Goal: Task Accomplishment & Management: Manage account settings

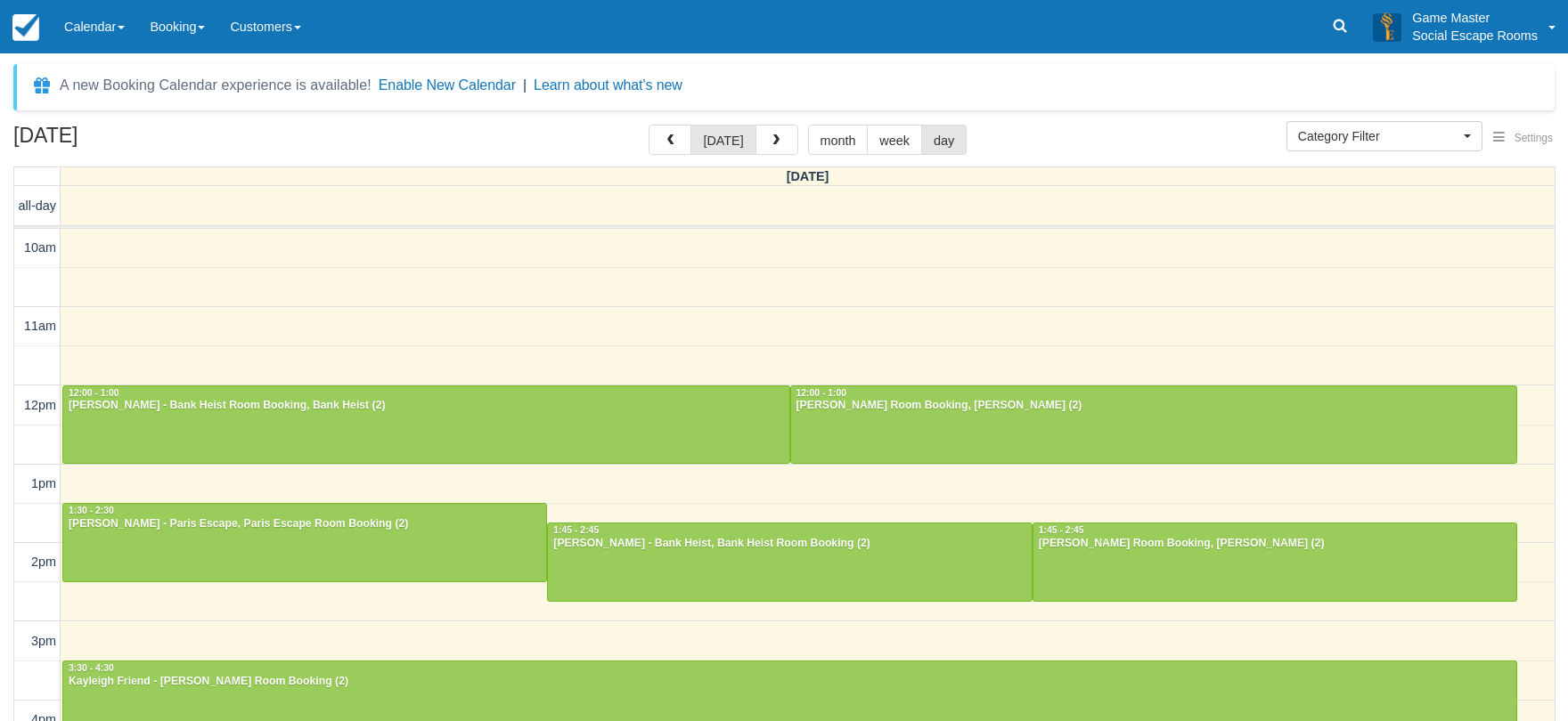
select select
drag, startPoint x: 0, startPoint y: 0, endPoint x: 776, endPoint y: 145, distance: 789.4
click at [776, 145] on span "button" at bounding box center [776, 140] width 13 height 13
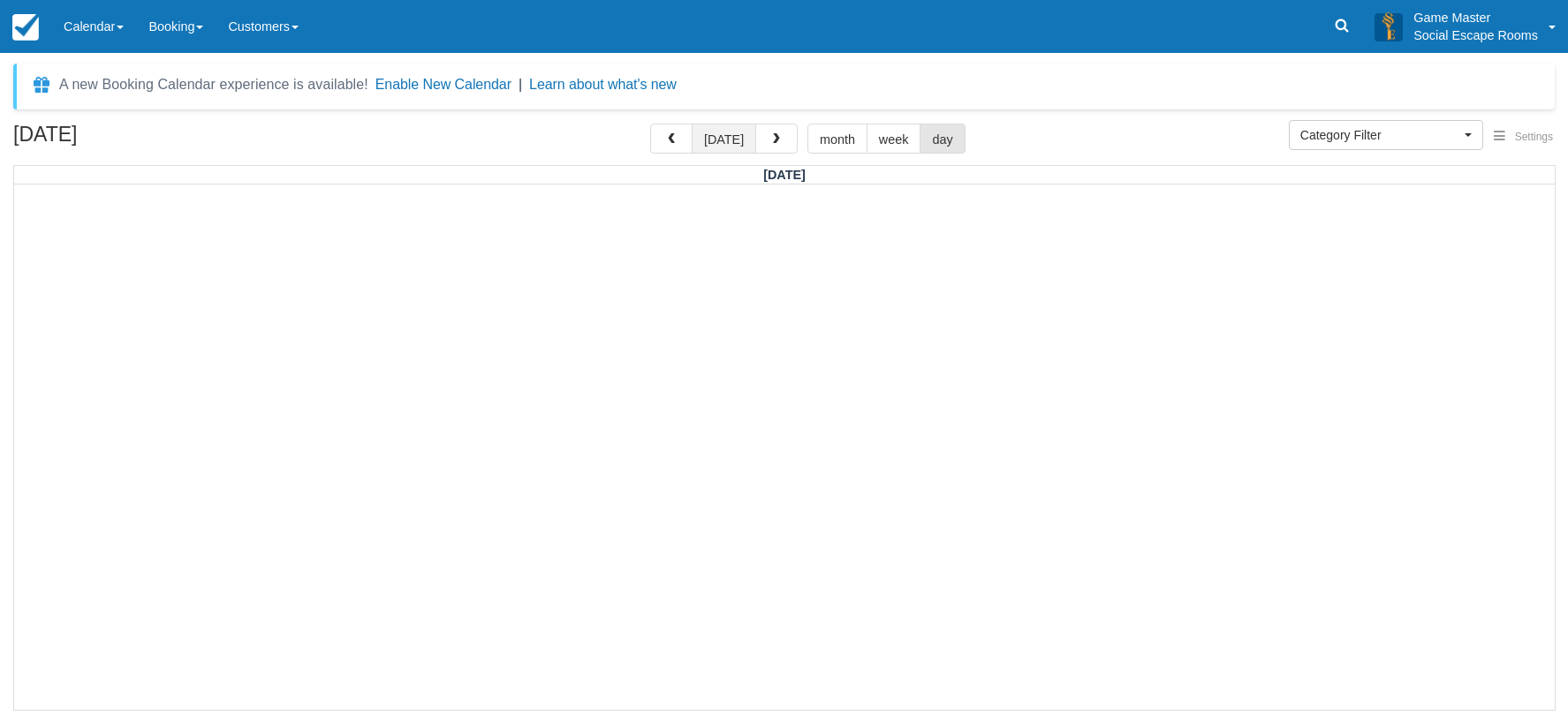
click at [734, 141] on button "[DATE]" at bounding box center [724, 138] width 65 height 30
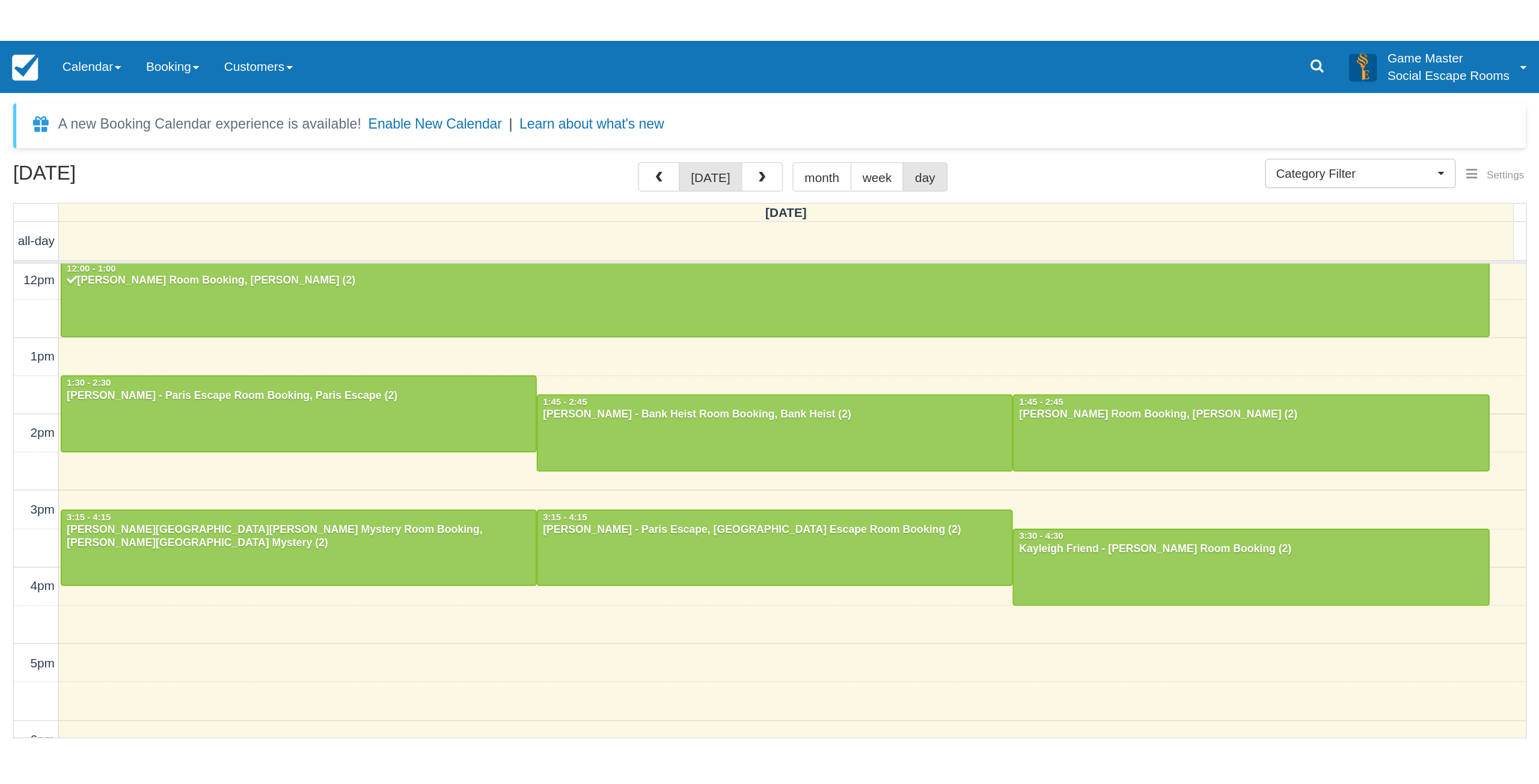
scroll to position [60, 0]
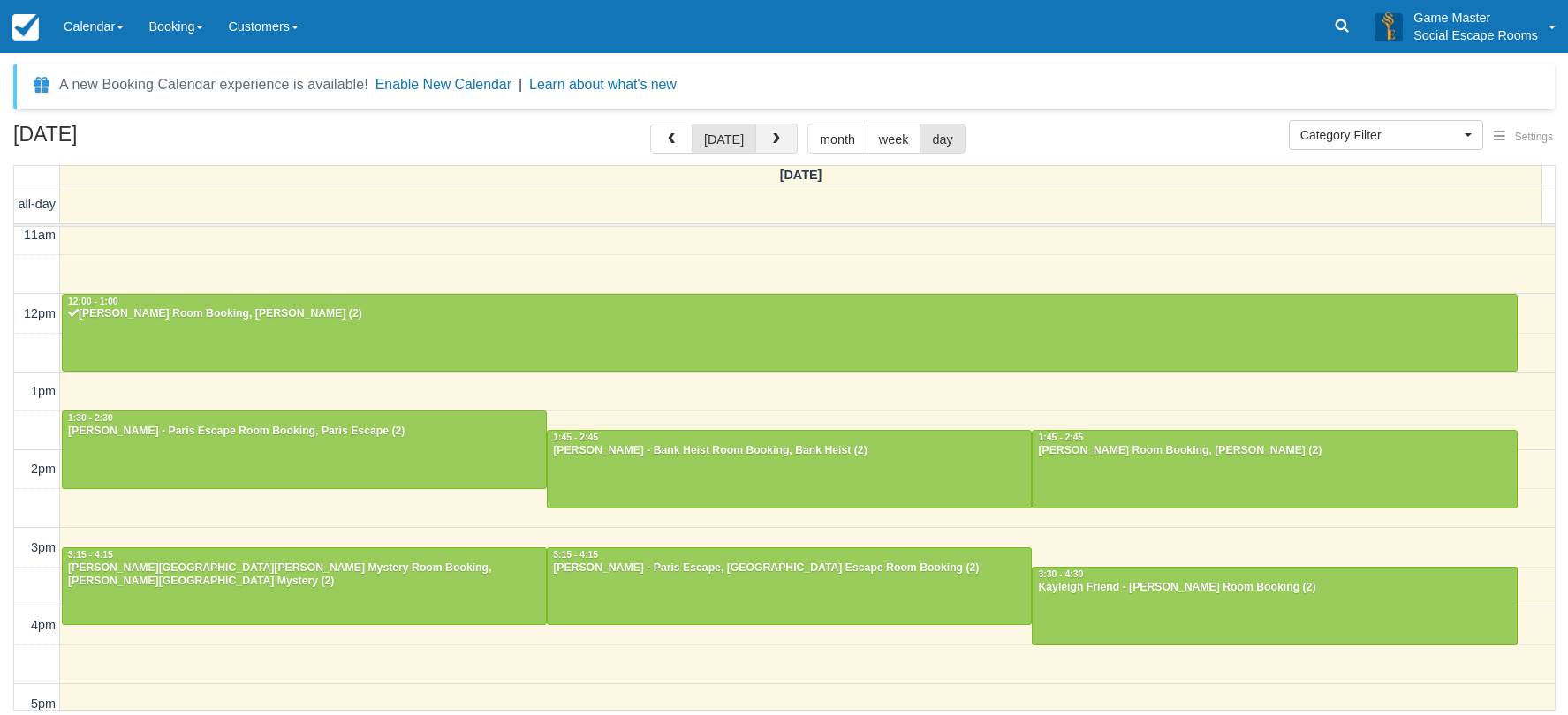
click at [784, 145] on button "button" at bounding box center [776, 138] width 42 height 30
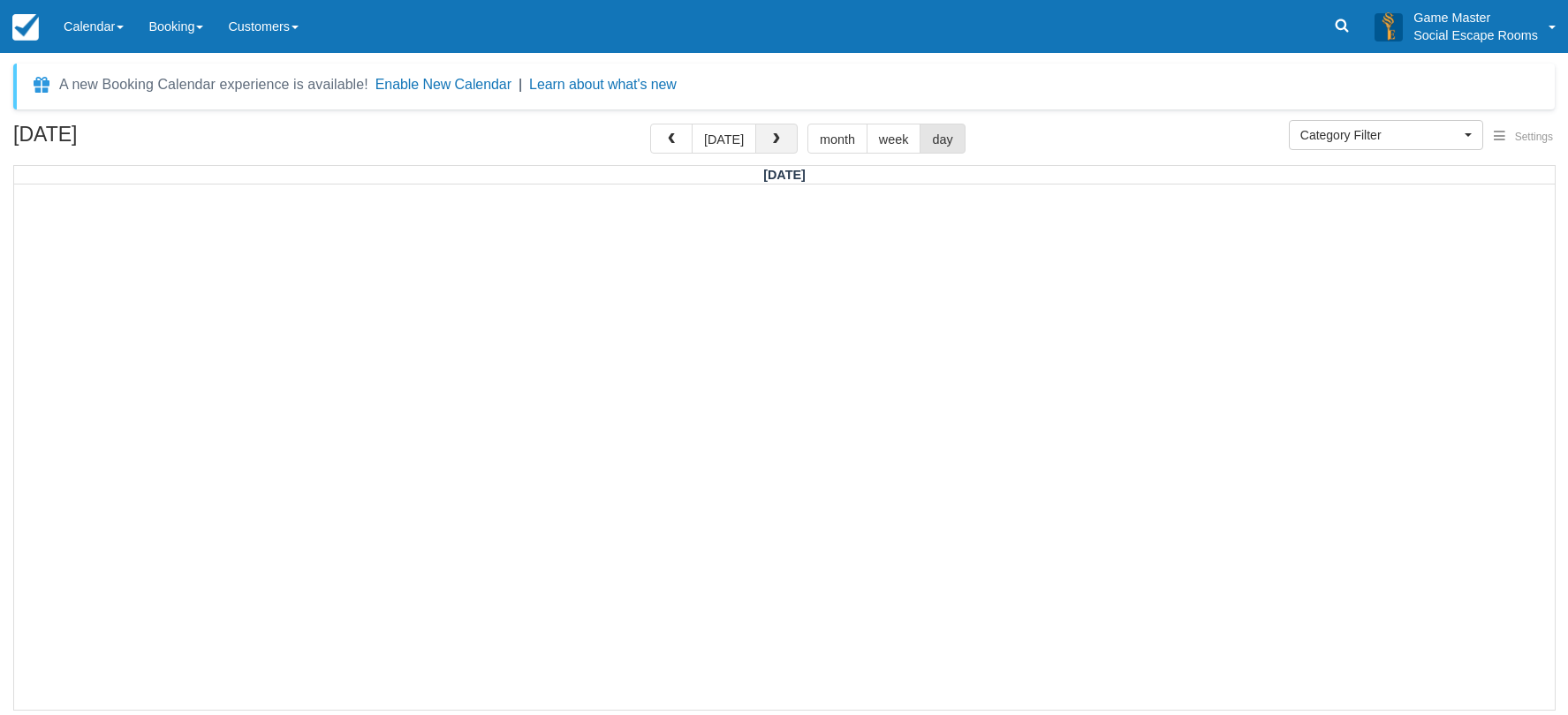
click at [778, 136] on span "button" at bounding box center [776, 139] width 13 height 13
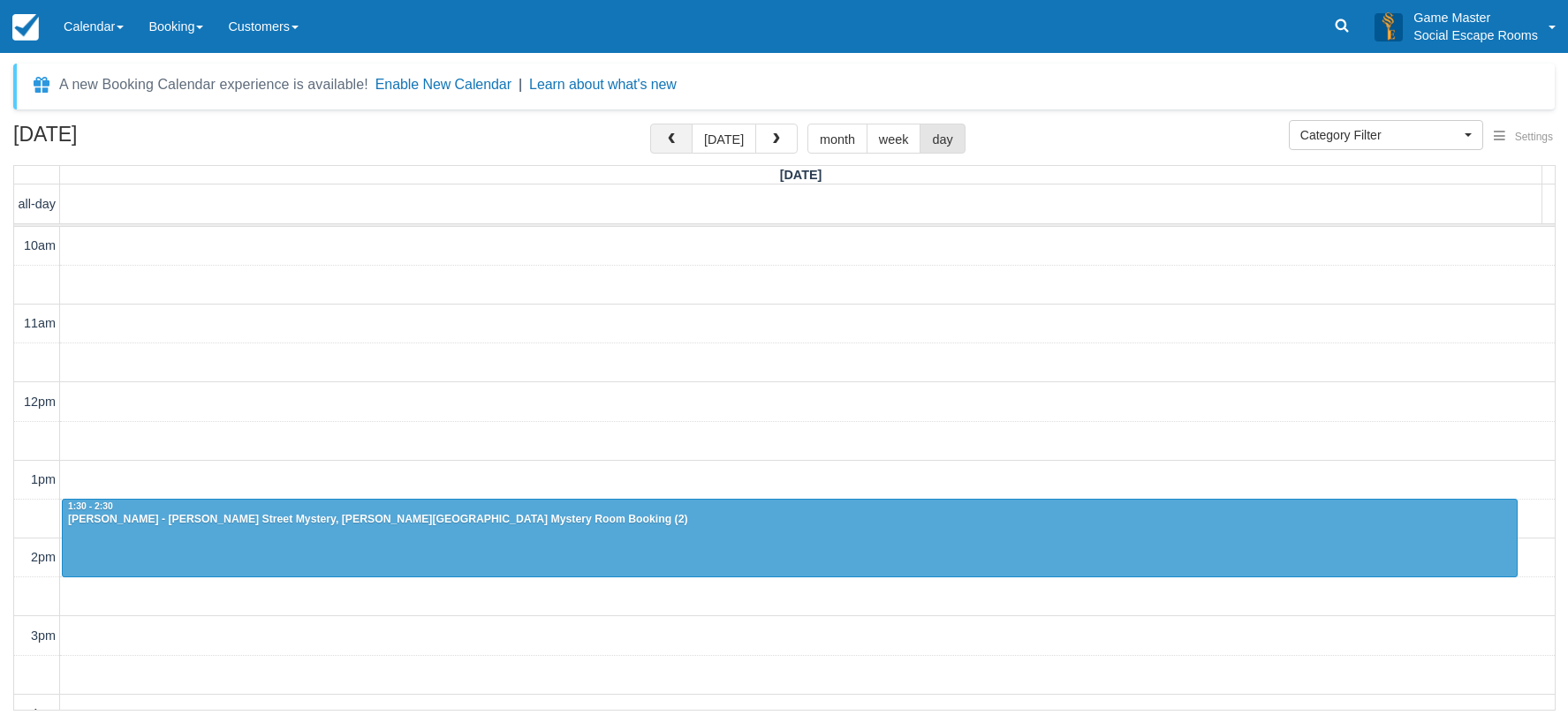
click at [682, 151] on button "button" at bounding box center [672, 138] width 42 height 30
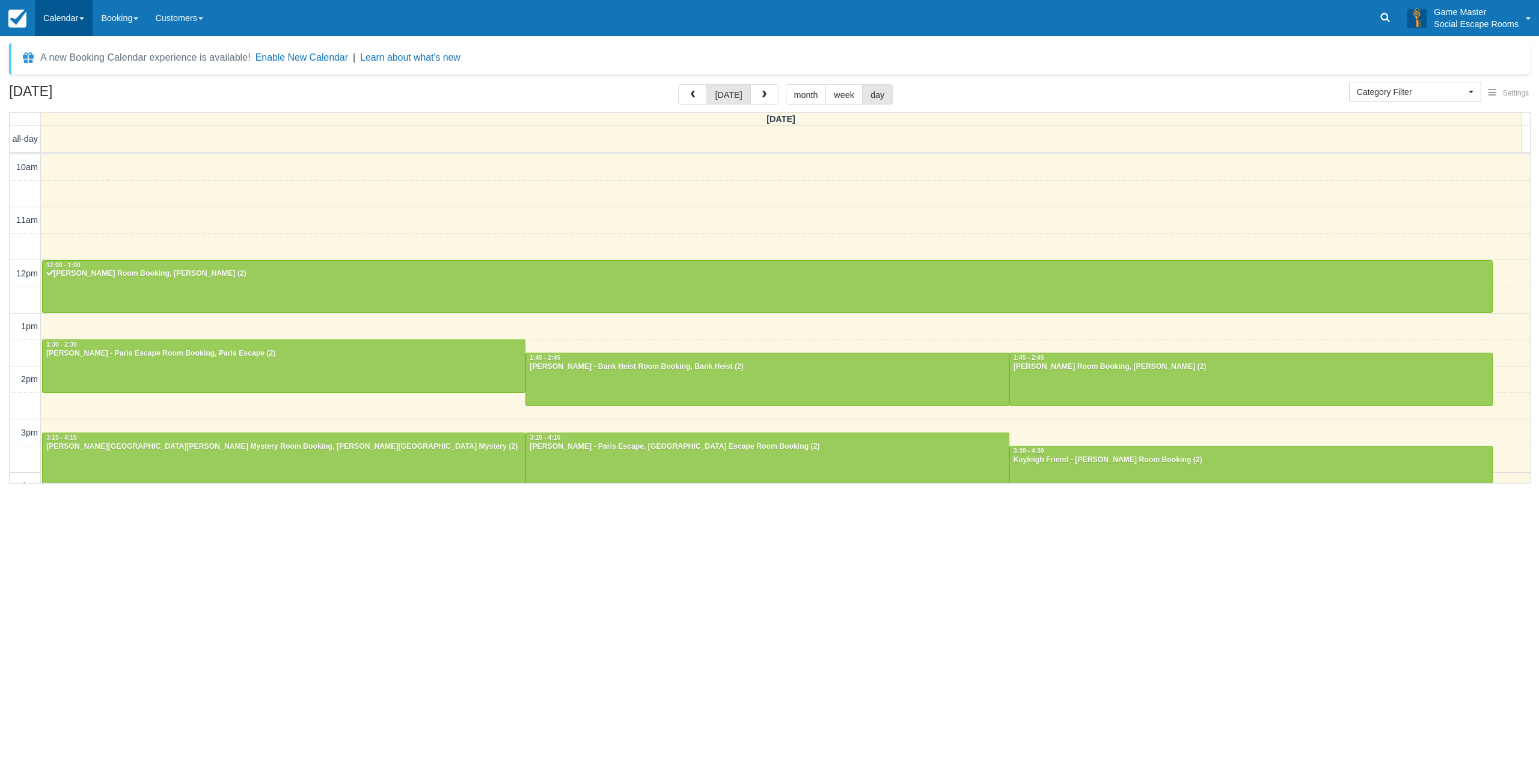
click at [63, 21] on link "Calendar" at bounding box center [64, 18] width 58 height 36
click at [88, 159] on link "Day" at bounding box center [83, 164] width 95 height 25
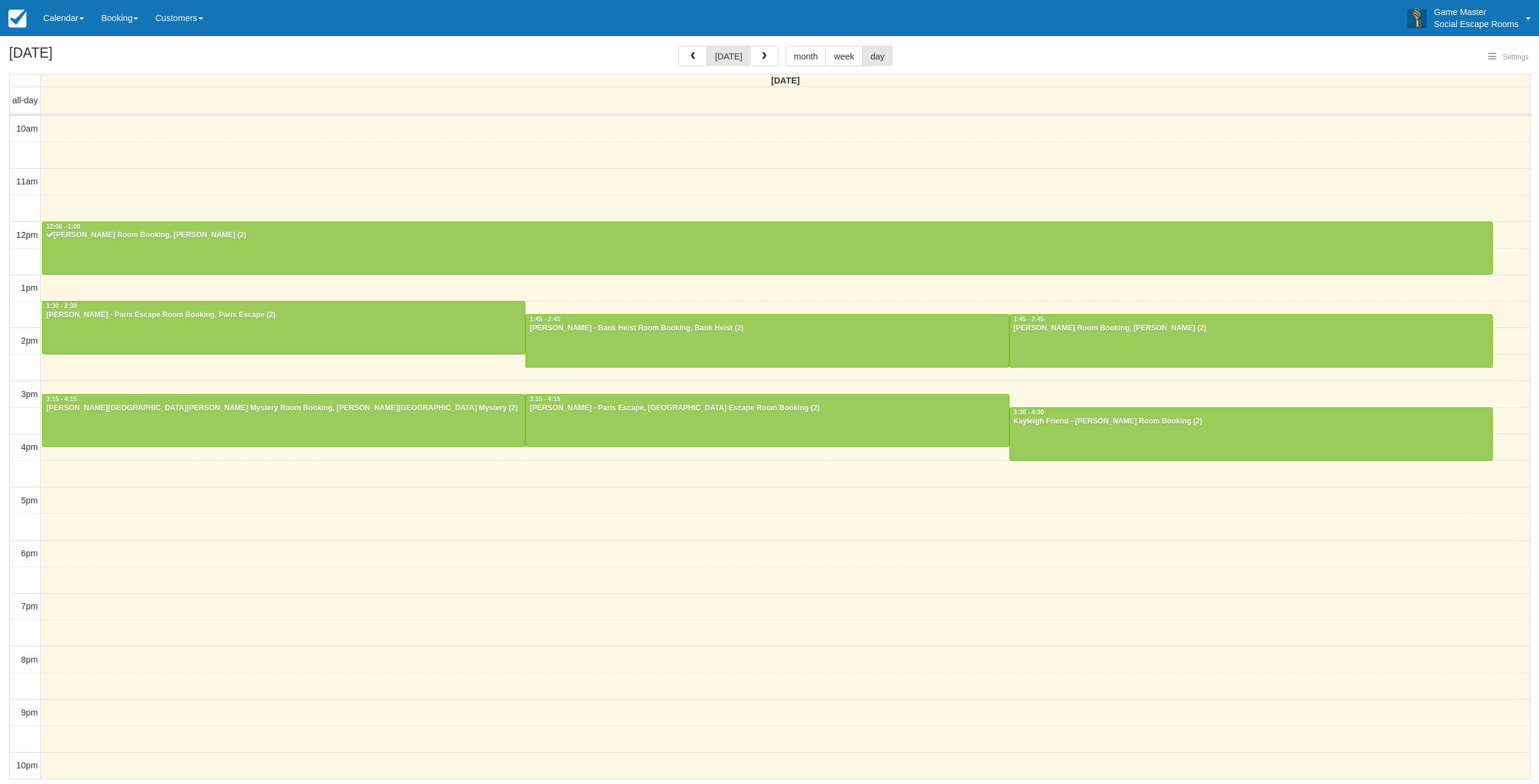
select select
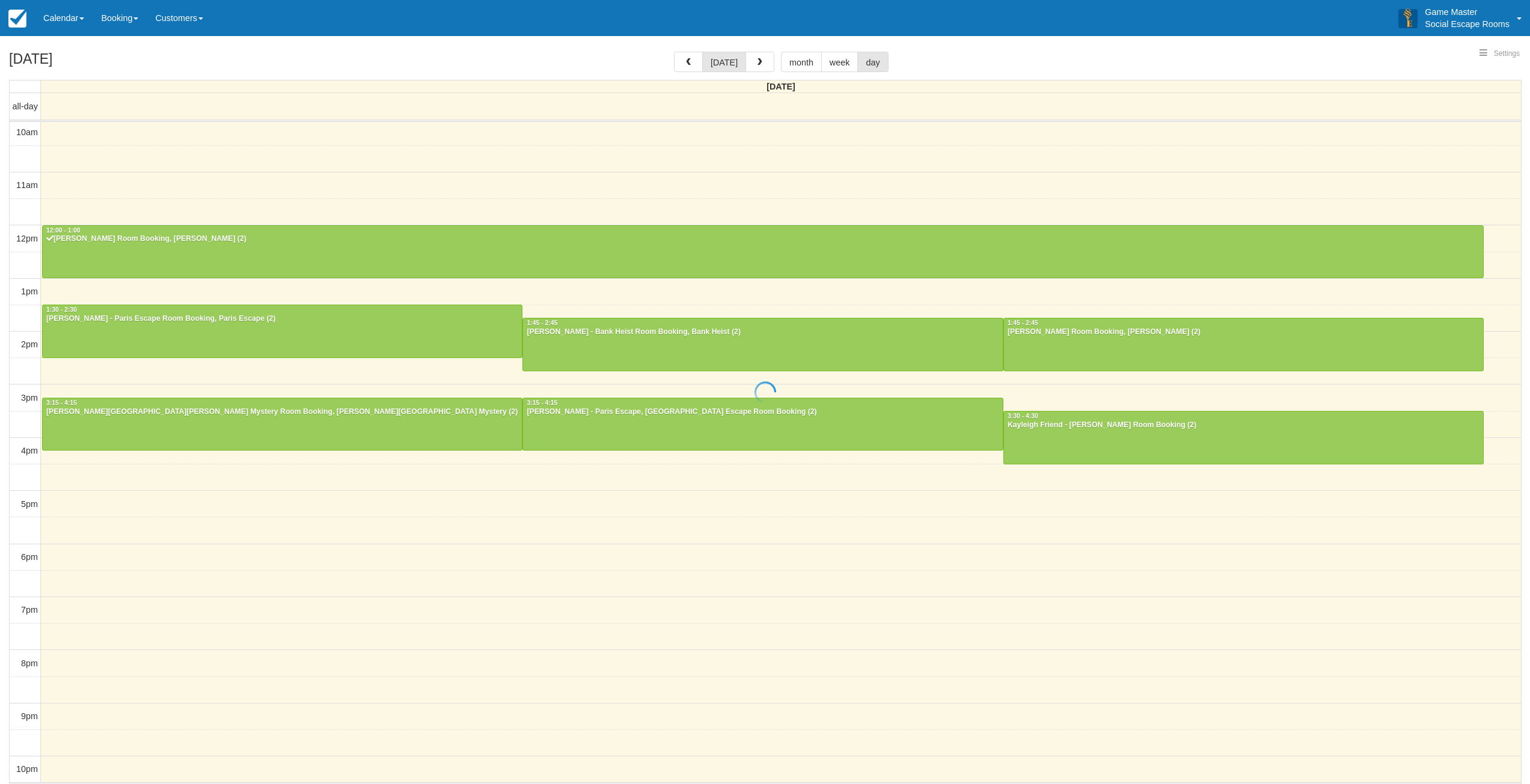
select select
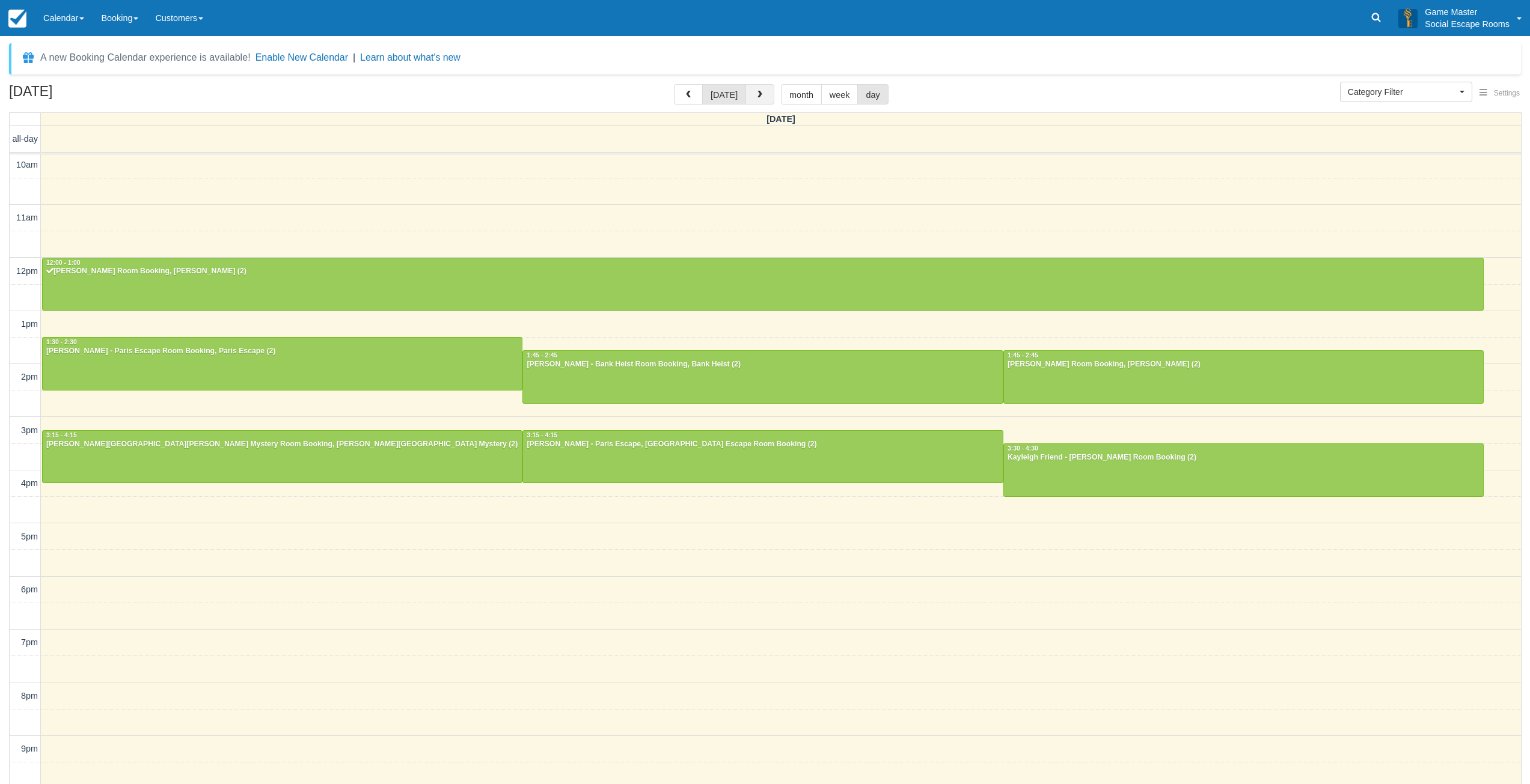
click at [755, 96] on span "button" at bounding box center [759, 95] width 9 height 9
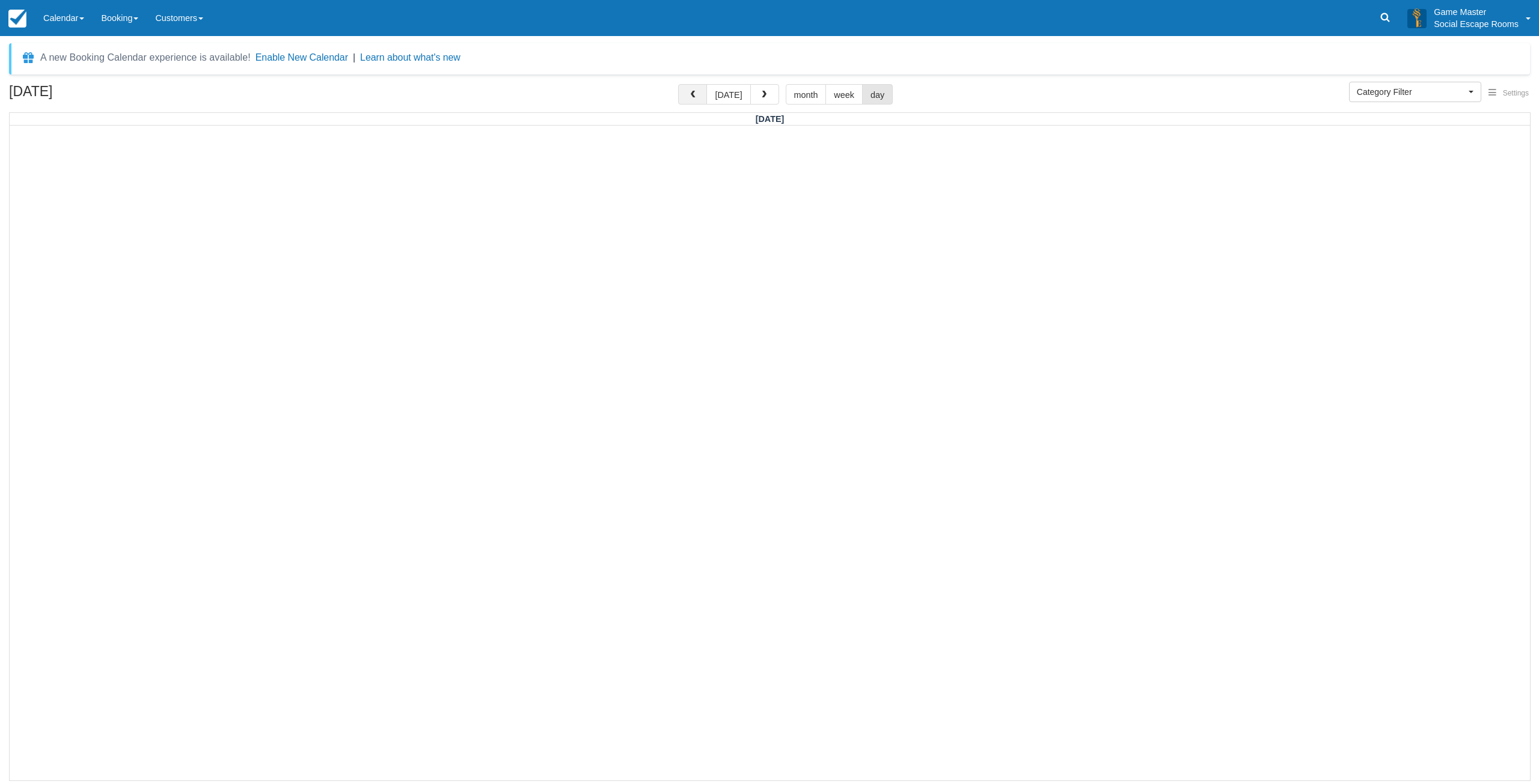
click at [691, 97] on span "button" at bounding box center [692, 95] width 9 height 9
click at [86, 30] on link "Calendar" at bounding box center [64, 18] width 58 height 36
click at [84, 74] on link "Inventory" at bounding box center [83, 77] width 95 height 25
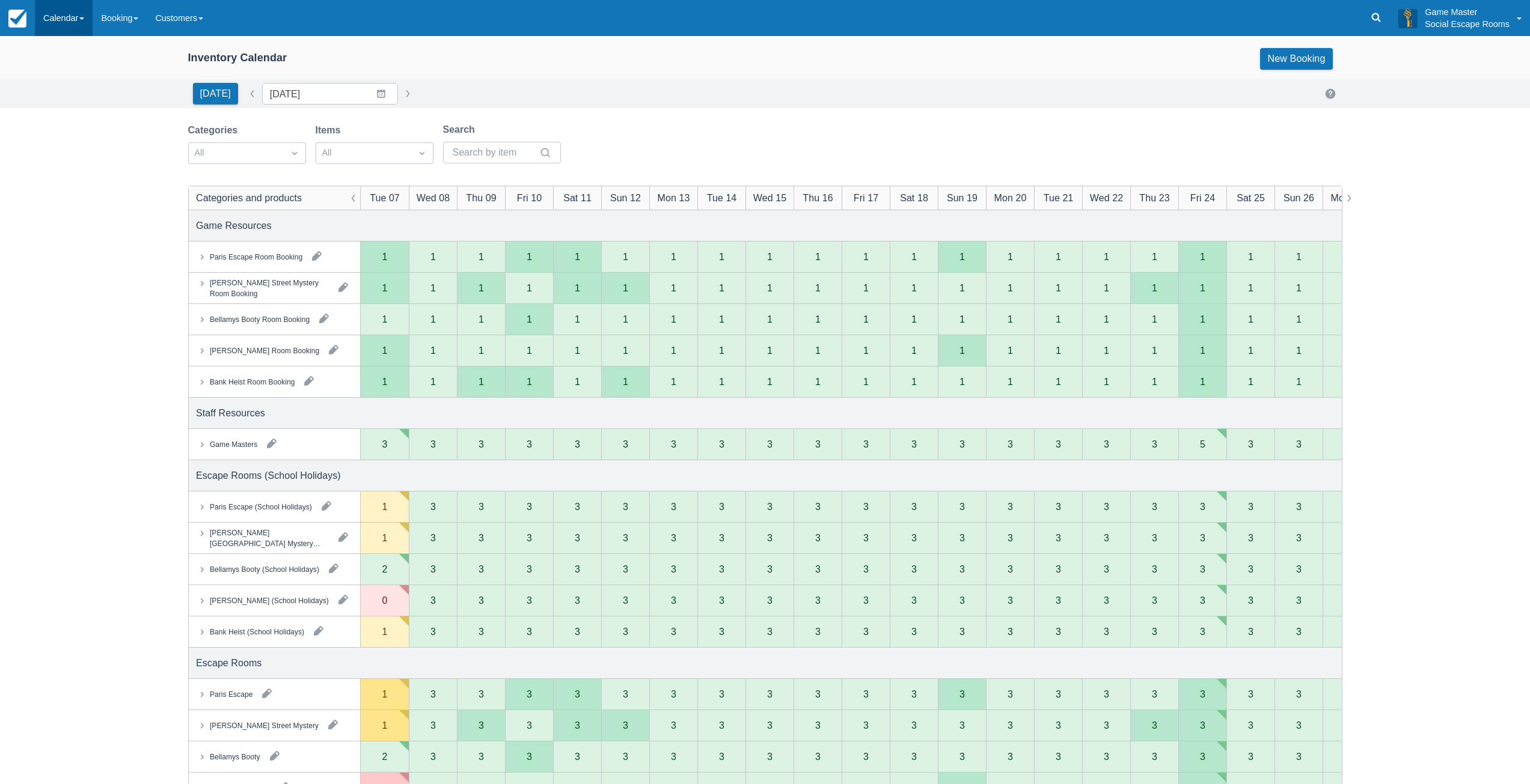
click at [38, 5] on link "Calendar" at bounding box center [64, 18] width 58 height 36
click at [64, 138] on link "Week" at bounding box center [83, 139] width 95 height 25
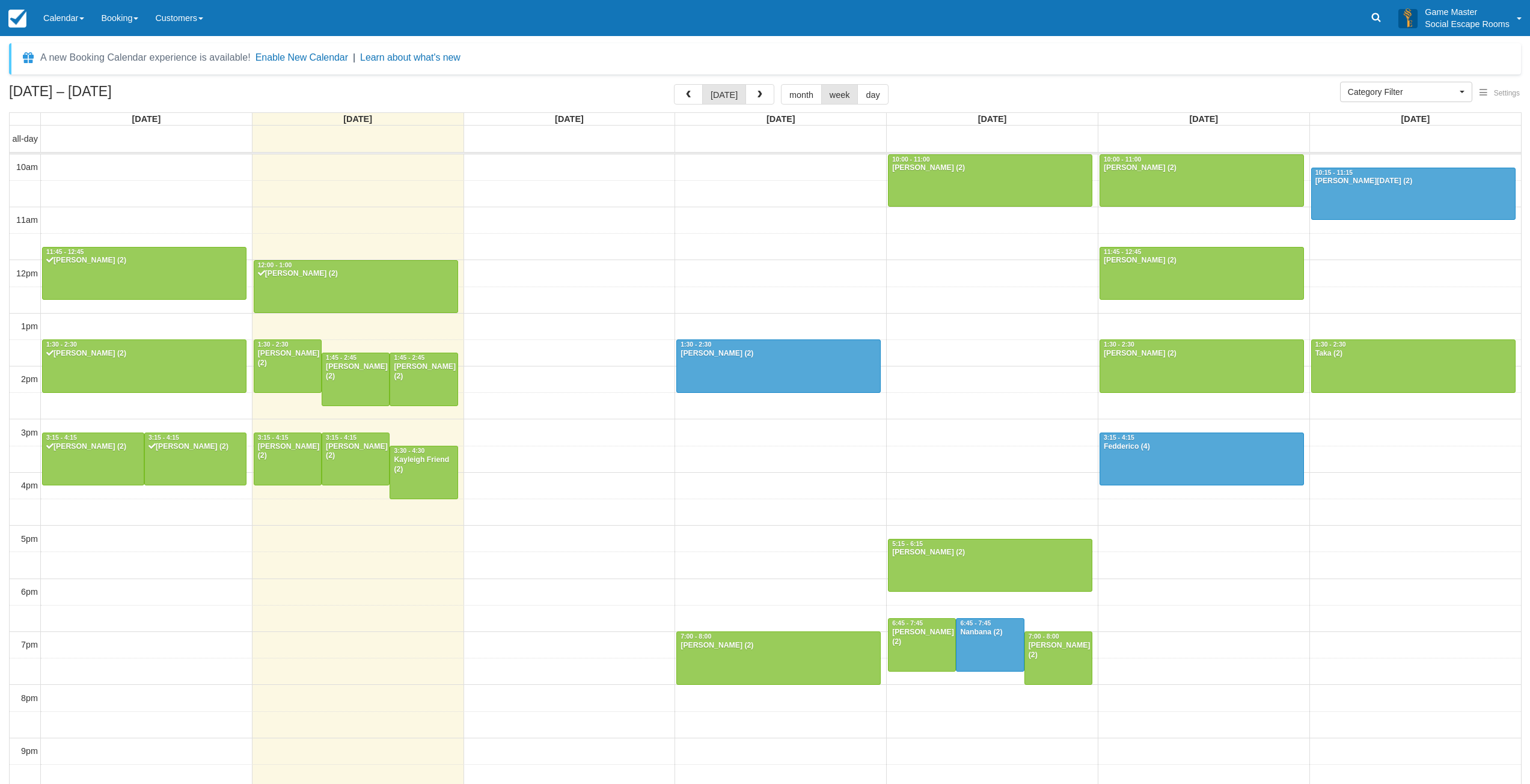
select select
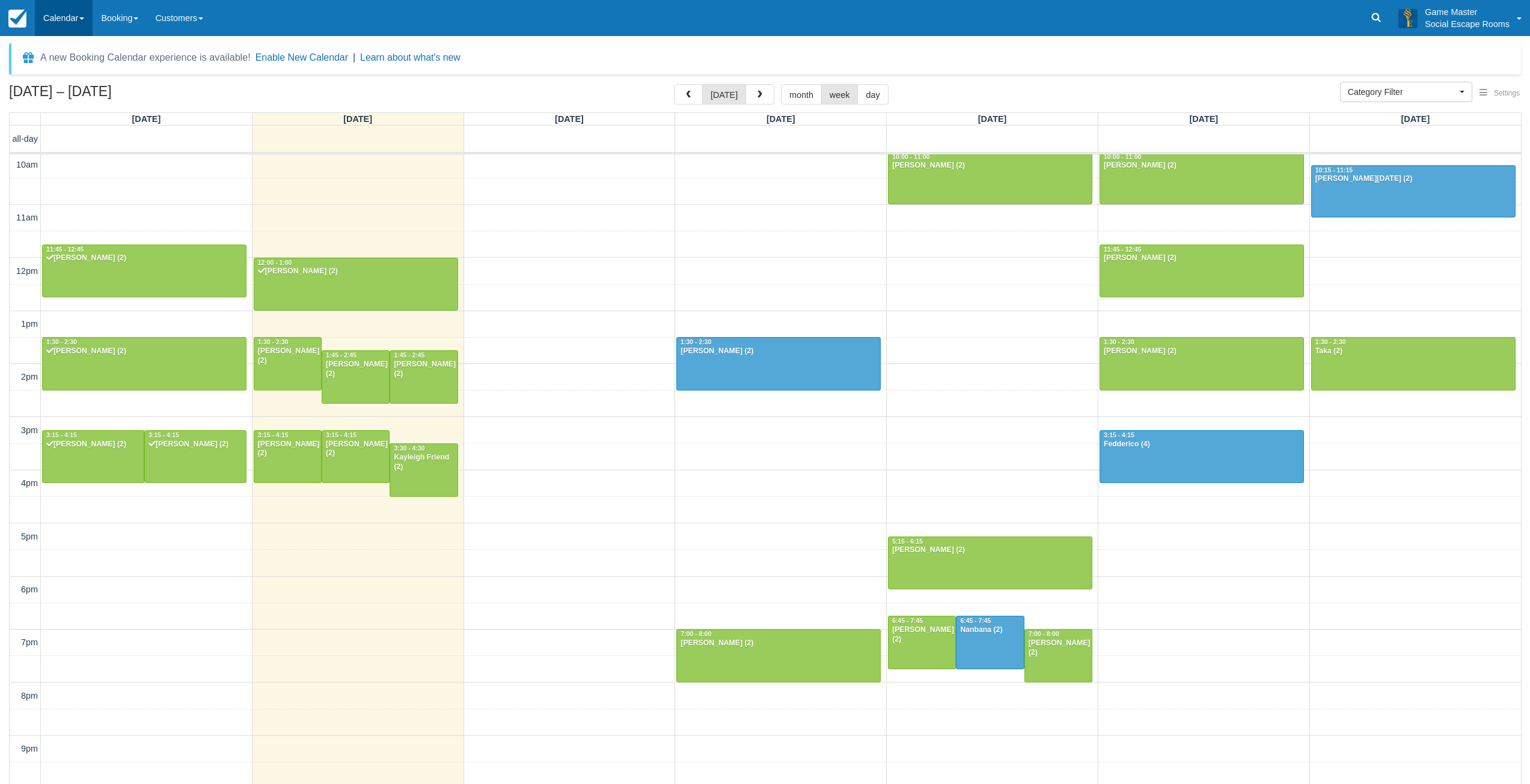
click at [53, 20] on link "Calendar" at bounding box center [64, 18] width 58 height 36
click at [60, 77] on link "Inventory" at bounding box center [83, 77] width 95 height 25
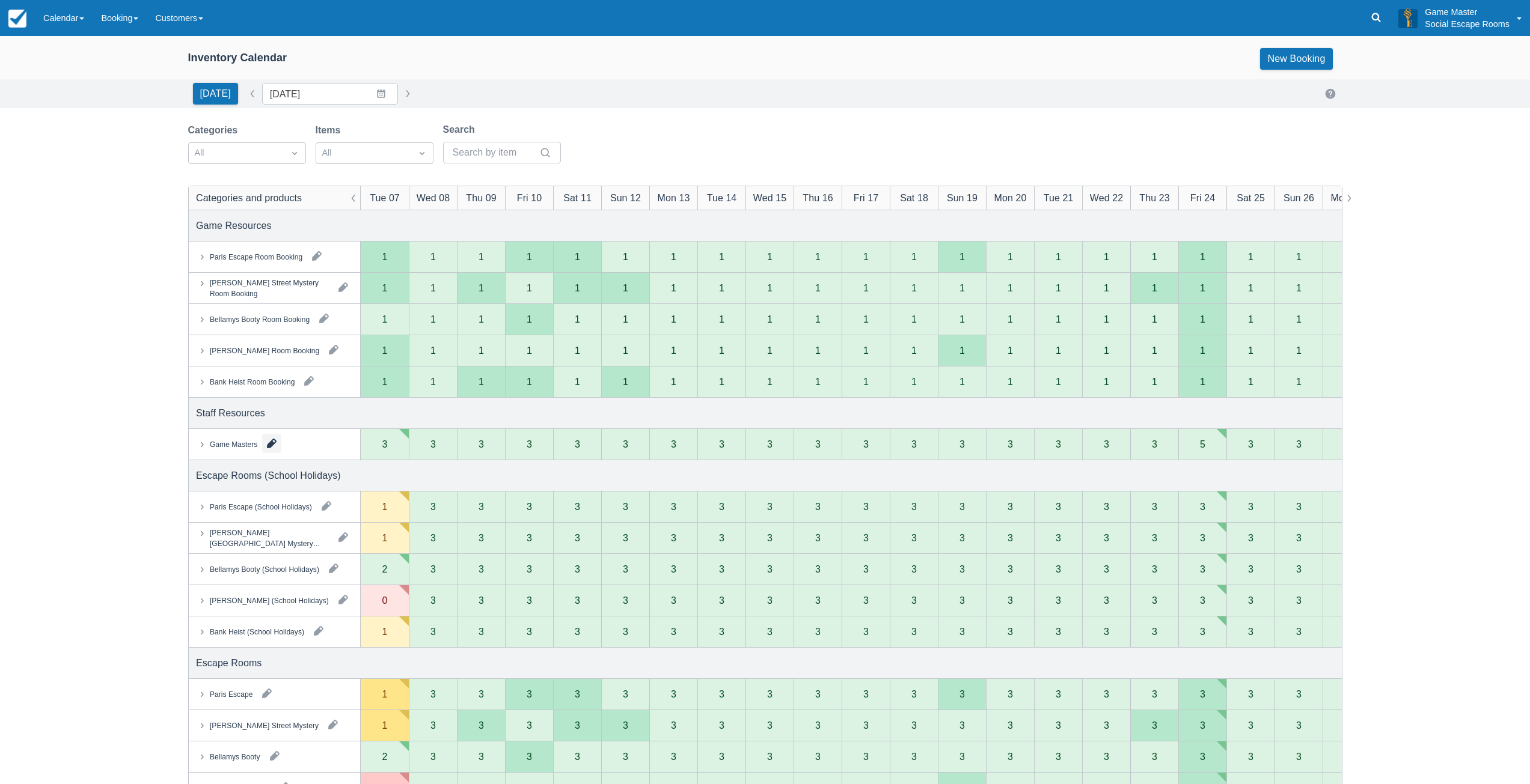
click at [272, 441] on button "button" at bounding box center [271, 443] width 19 height 19
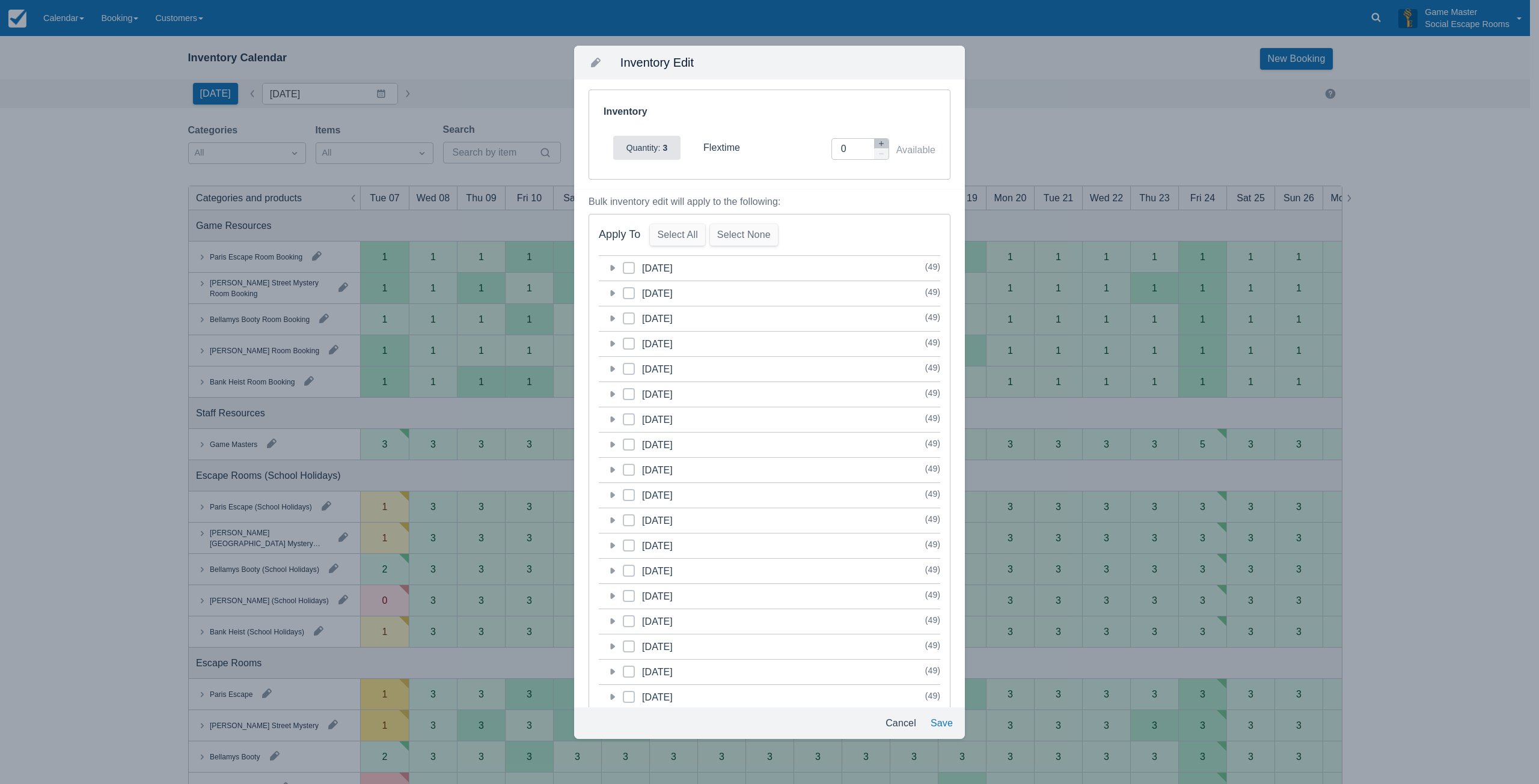
click at [642, 294] on h5 "category-1759842000 [DATE]" at bounding box center [648, 294] width 50 height 25
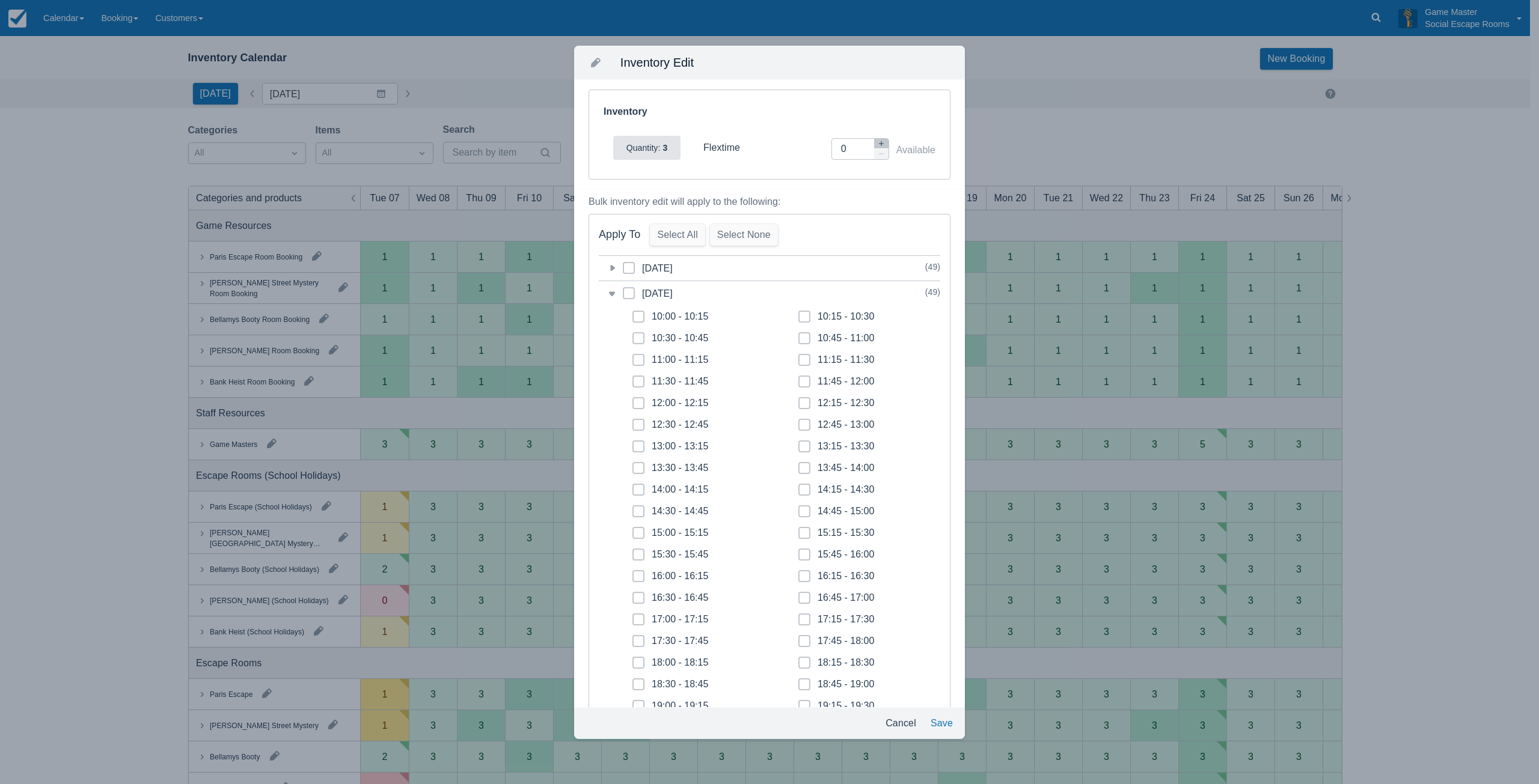
click at [629, 294] on icon at bounding box center [629, 293] width 5 height 5
click at [623, 290] on input "category-1759842000" at bounding box center [623, 290] width 1 height 1
checkbox input "true"
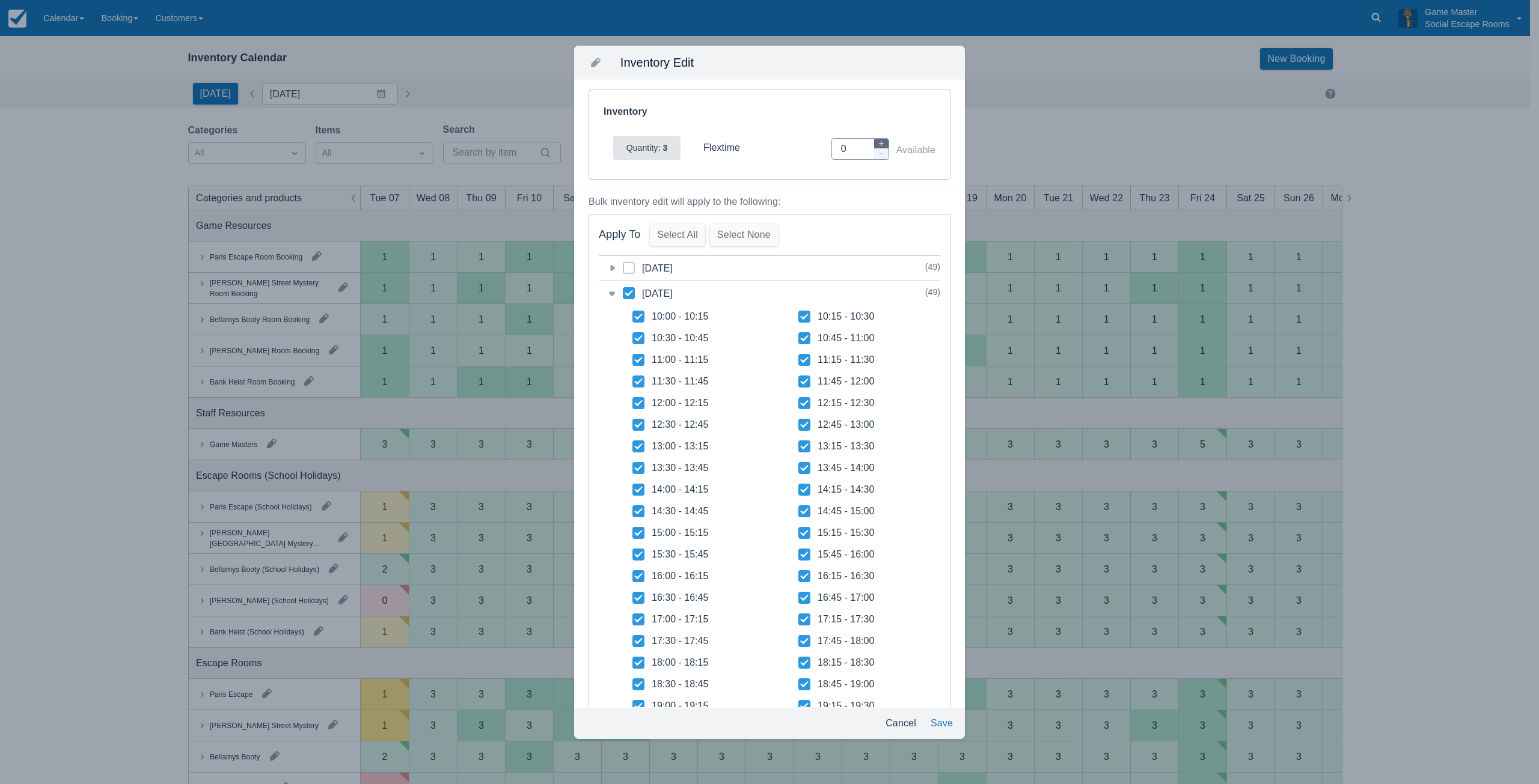
click at [878, 146] on icon "button" at bounding box center [881, 143] width 7 height 7
type input "2"
click at [935, 721] on button "Save" at bounding box center [941, 723] width 32 height 22
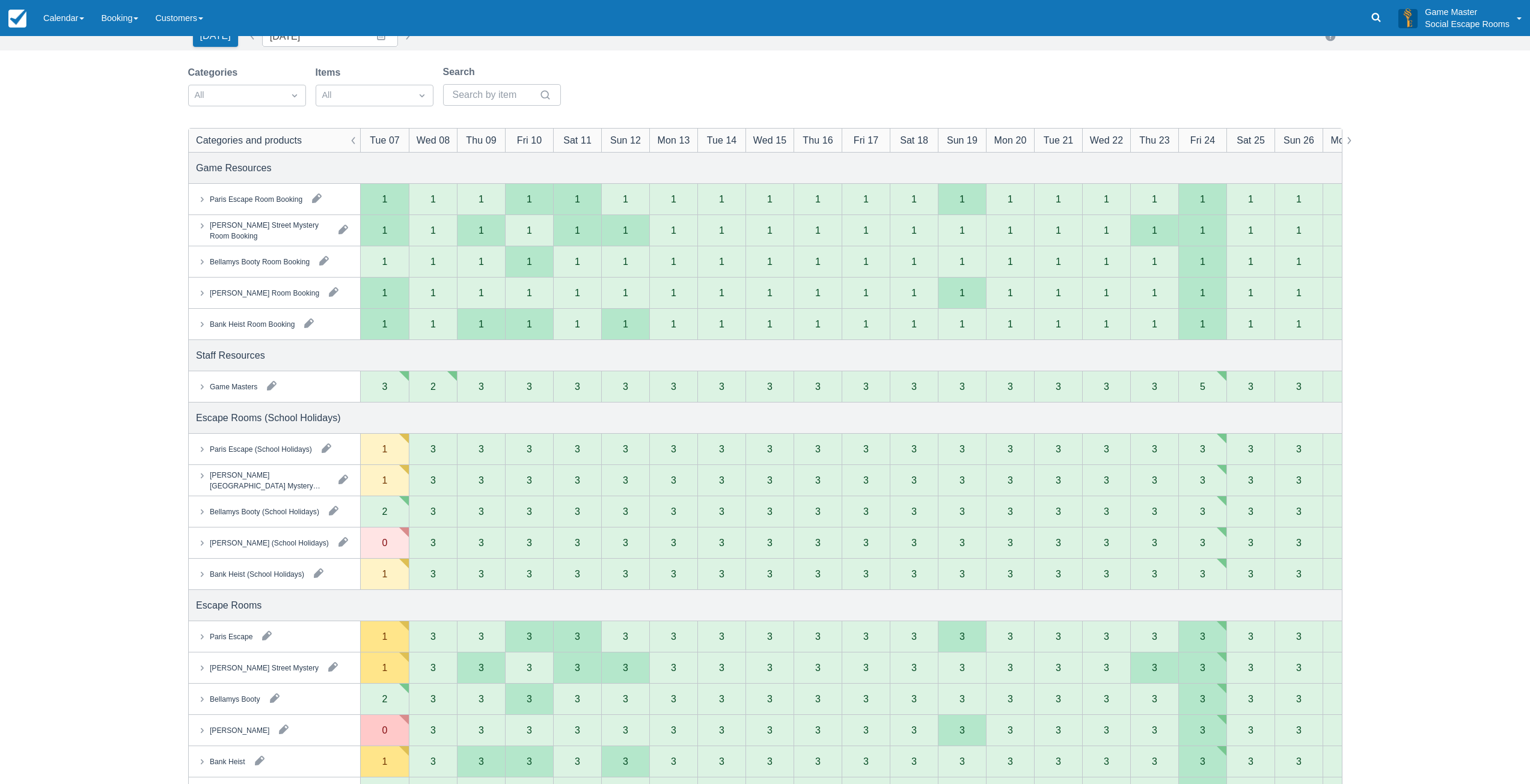
scroll to position [60, 0]
click at [217, 385] on div "Game Masters" at bounding box center [233, 384] width 47 height 11
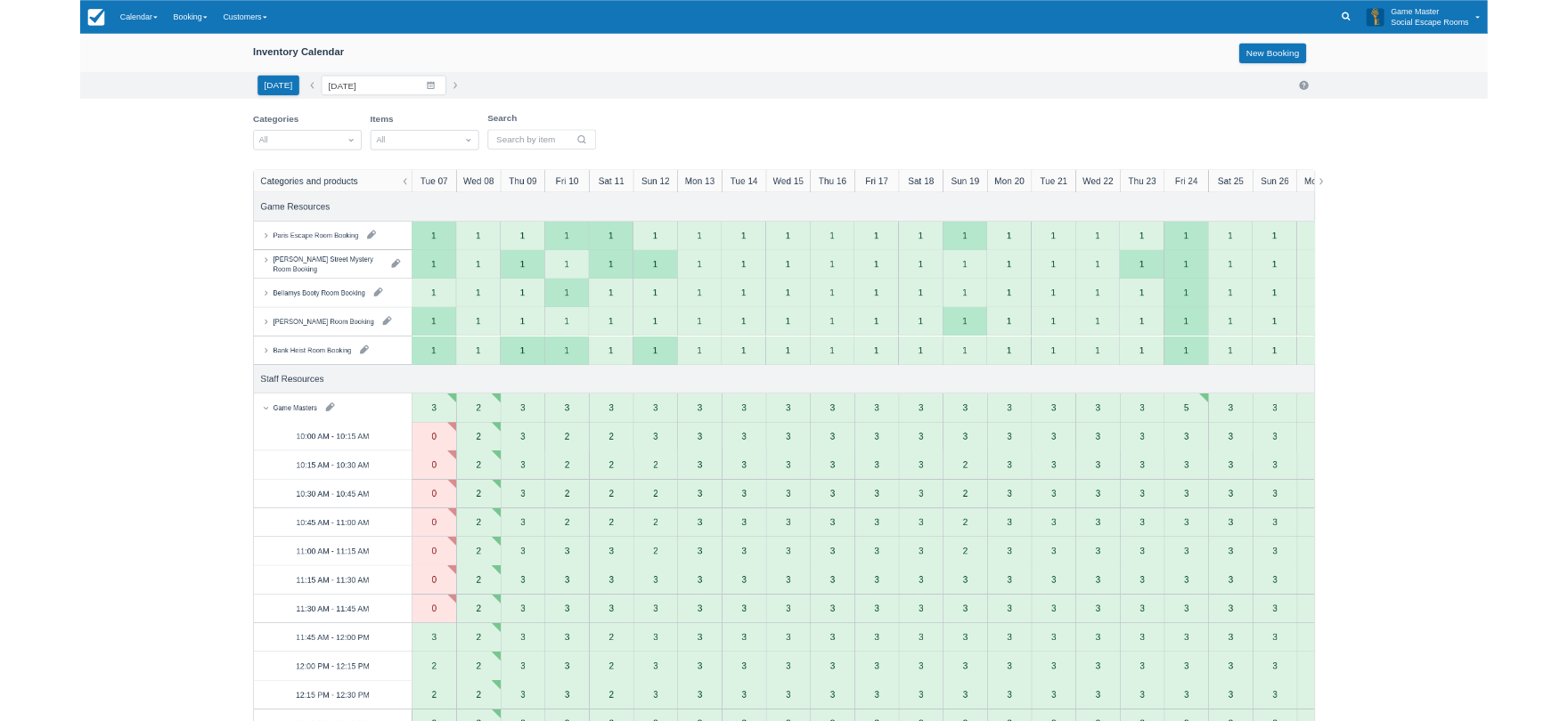
scroll to position [0, 0]
